Goal: Information Seeking & Learning: Learn about a topic

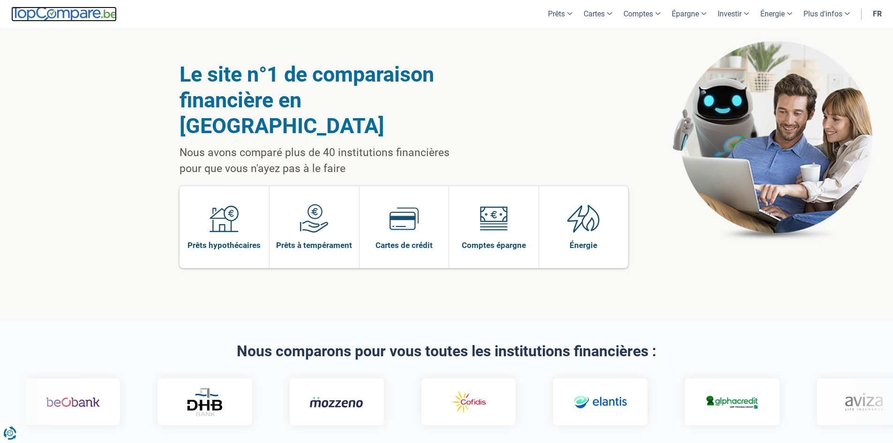
click at [80, 13] on img at bounding box center [63, 14] width 105 height 15
click at [71, 179] on div "Le site n°1 de comparaison financière en Belgique Nous avons comparé plus de 40…" at bounding box center [446, 174] width 893 height 293
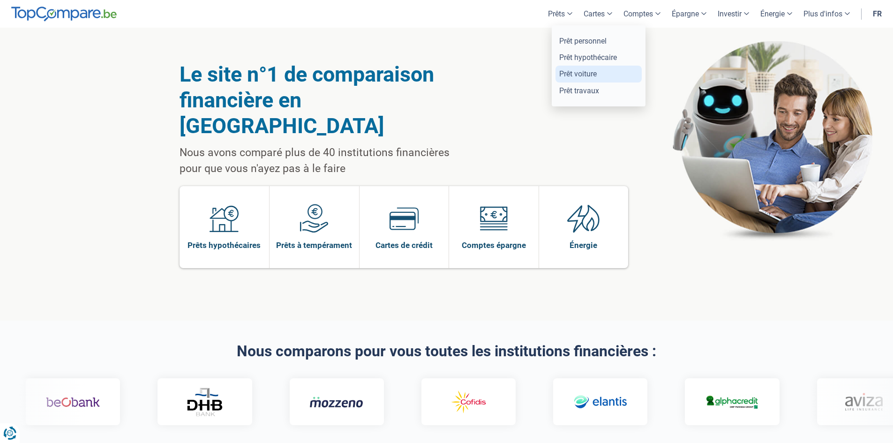
click at [606, 74] on link "Prêt voiture" at bounding box center [598, 74] width 86 height 16
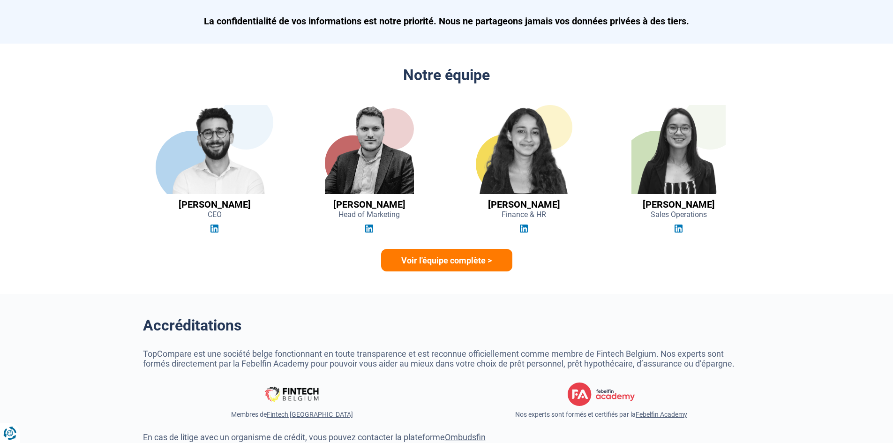
scroll to position [2577, 0]
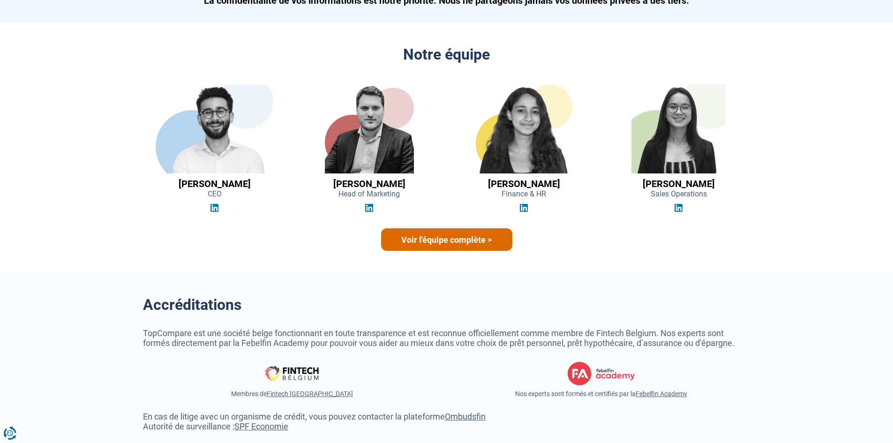
click at [462, 241] on link "Voir l'équipe complète >" at bounding box center [446, 239] width 131 height 22
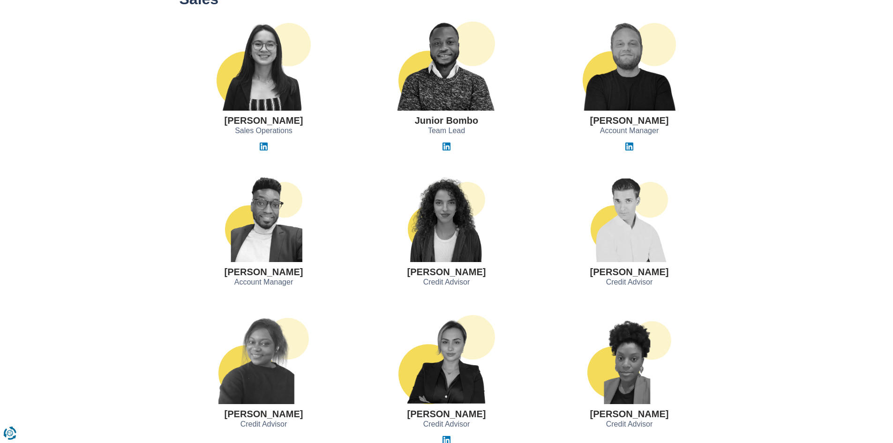
scroll to position [562, 0]
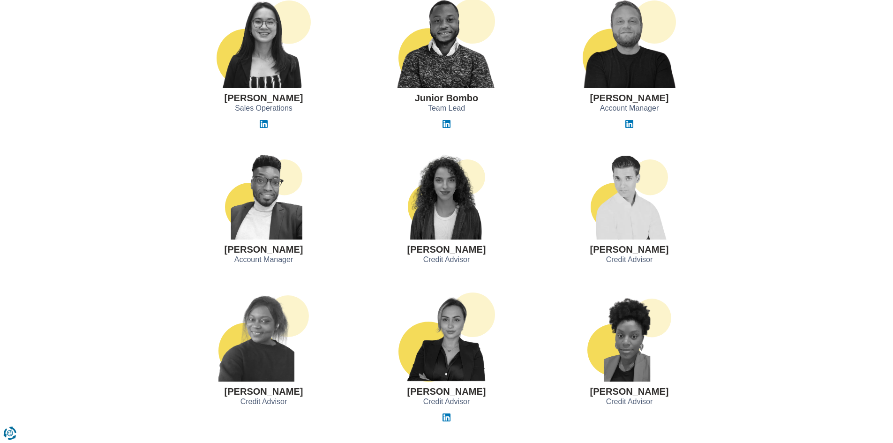
click at [447, 247] on h3 "Sarah El Yaakoube" at bounding box center [446, 249] width 79 height 10
click at [414, 205] on img at bounding box center [446, 194] width 77 height 89
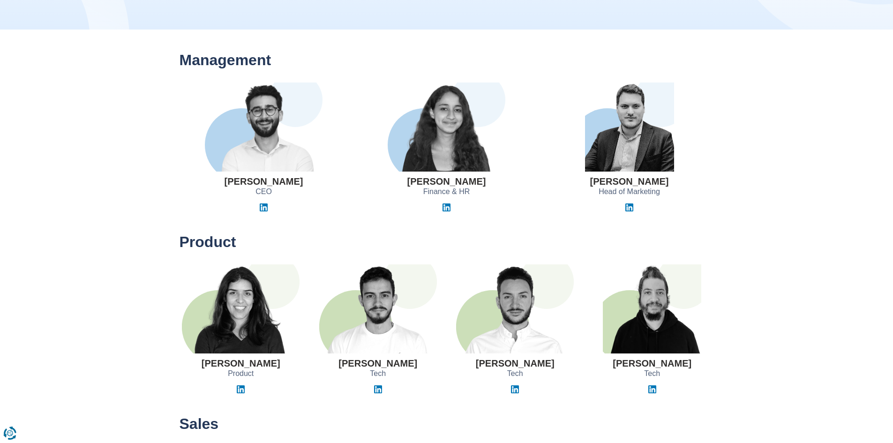
scroll to position [141, 0]
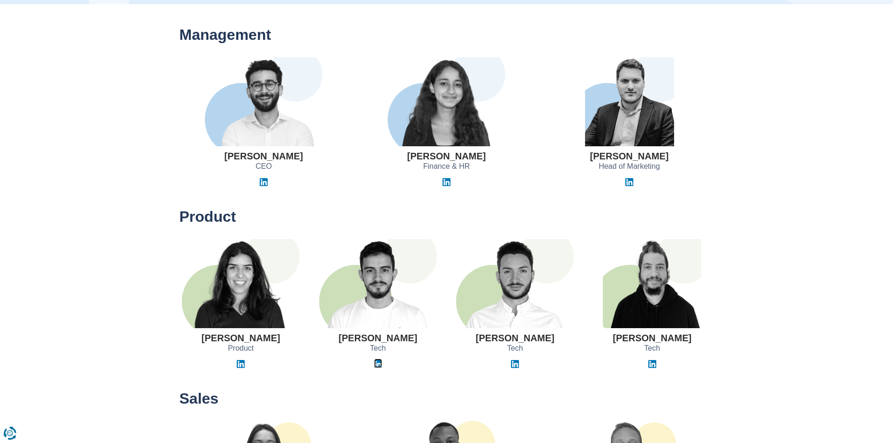
click at [376, 365] on img at bounding box center [378, 364] width 8 height 8
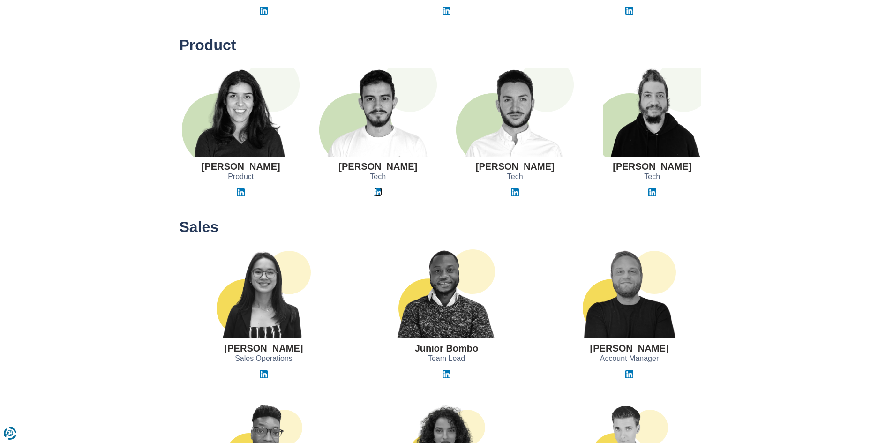
scroll to position [328, 0]
